Goal: Task Accomplishment & Management: Use online tool/utility

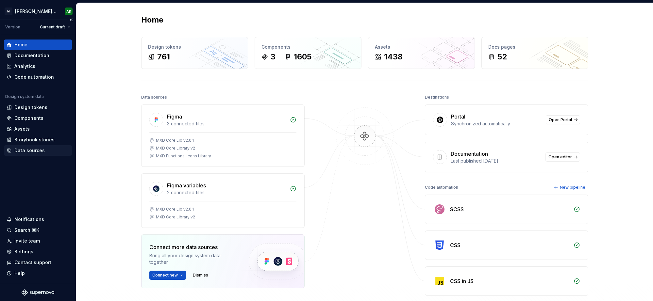
click at [19, 151] on div "Data sources" at bounding box center [29, 150] width 30 height 7
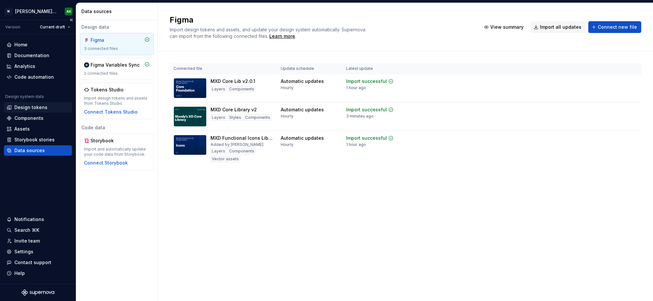
click at [28, 108] on div "Design tokens" at bounding box center [30, 107] width 33 height 7
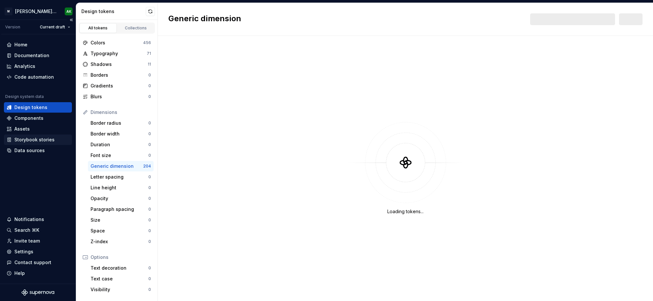
click at [24, 137] on div "Storybook stories" at bounding box center [34, 140] width 40 height 7
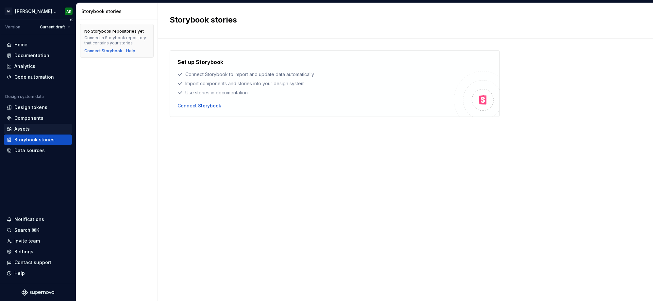
click at [23, 129] on div "Assets" at bounding box center [21, 129] width 15 height 7
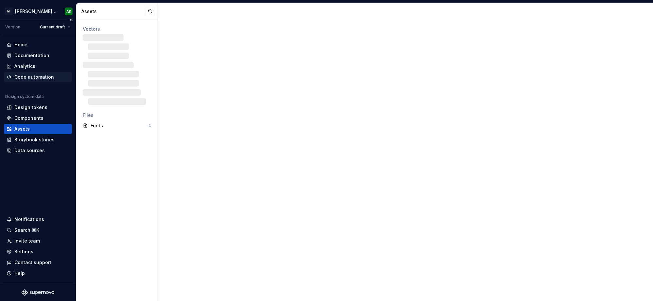
click at [32, 75] on div "Code automation" at bounding box center [34, 77] width 40 height 7
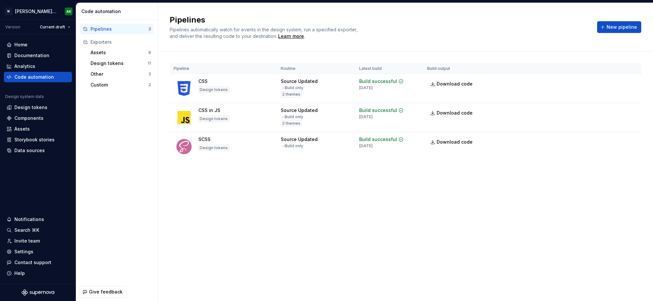
click at [112, 168] on div "Pipelines 3 Exporters Assets 8 Design tokens 11 Other 3 Custom 2" at bounding box center [116, 151] width 81 height 263
click at [611, 83] on html "[PERSON_NAME] Design System AK Version Current draft Home Documentation Analyti…" at bounding box center [326, 150] width 653 height 301
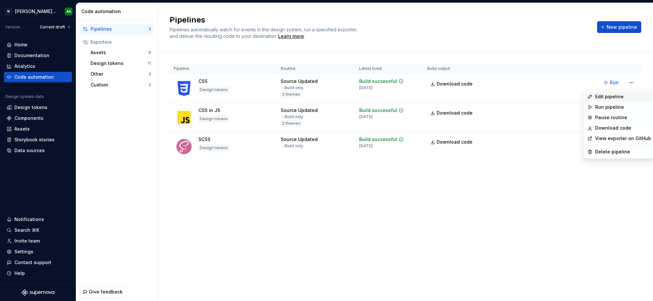
click at [611, 98] on div "Edit pipeline" at bounding box center [623, 97] width 56 height 7
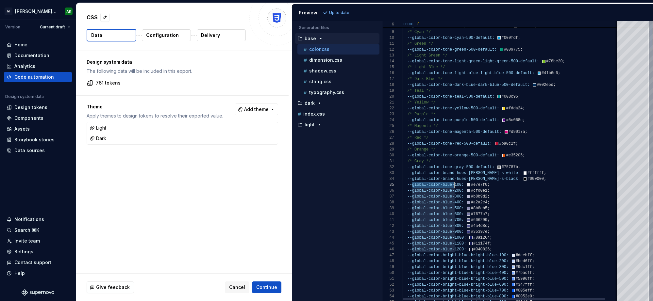
scroll to position [24, 61]
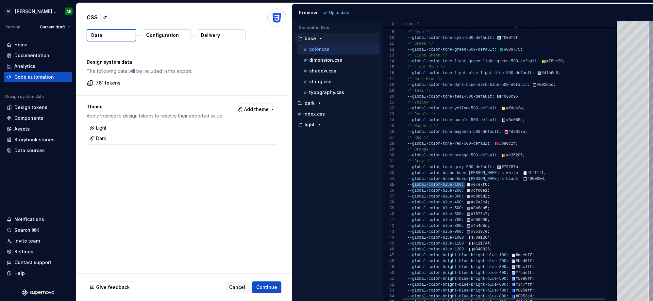
drag, startPoint x: 413, startPoint y: 186, endPoint x: 464, endPoint y: 187, distance: 50.4
click at [160, 35] on p "Configuration" at bounding box center [162, 35] width 33 height 7
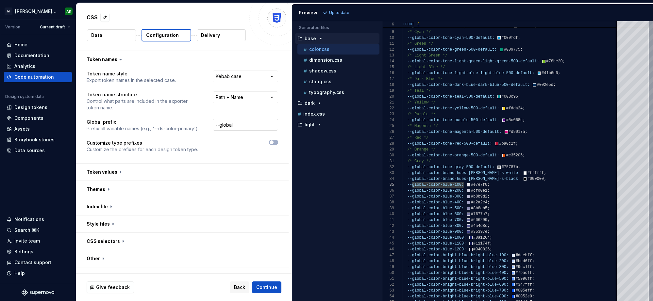
click at [232, 126] on input "--global" at bounding box center [245, 125] width 65 height 12
click at [342, 14] on span "Refresh preview" at bounding box center [346, 12] width 33 height 5
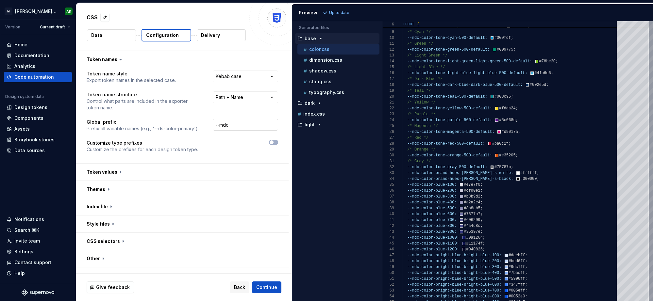
click at [223, 125] on input "--mdc" at bounding box center [245, 125] width 65 height 12
type input "--global"
click at [336, 15] on span "Refresh preview" at bounding box center [346, 12] width 33 height 5
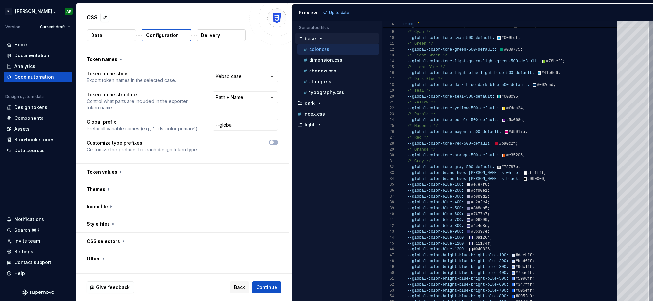
click at [215, 31] on button "Delivery" at bounding box center [221, 35] width 49 height 12
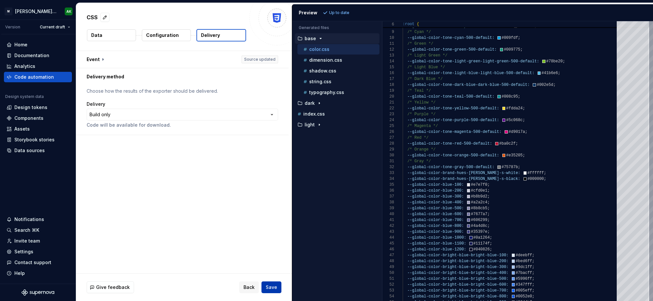
click at [273, 278] on span "Save" at bounding box center [271, 287] width 11 height 7
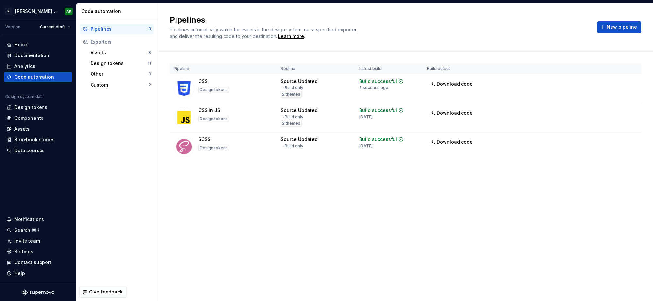
click at [458, 32] on div "Pipelines Pipelines automatically watch for events in the design system, run a …" at bounding box center [380, 27] width 420 height 25
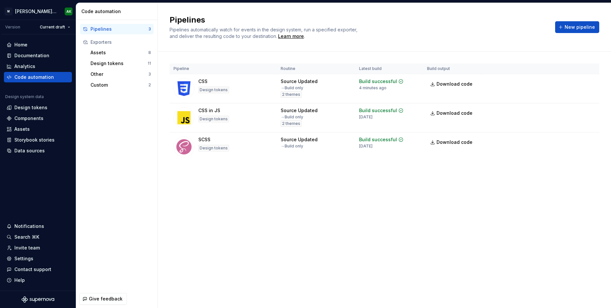
click at [427, 17] on h2 "Pipelines" at bounding box center [359, 20] width 378 height 10
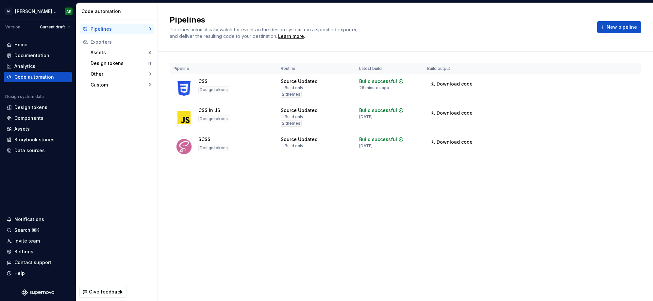
click at [513, 13] on div "Pipelines Pipelines automatically watch for events in the design system, run a …" at bounding box center [405, 27] width 495 height 49
